Goal: Information Seeking & Learning: Understand process/instructions

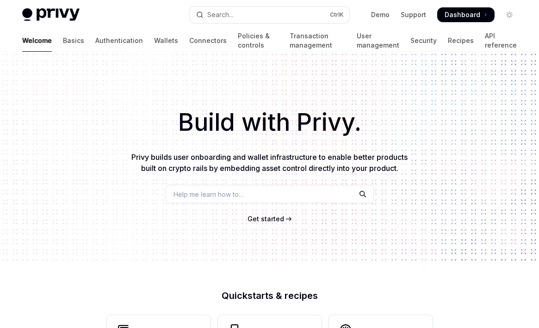
click at [265, 219] on span "Get started" at bounding box center [265, 219] width 37 height 8
